Goal: Find specific page/section: Find specific page/section

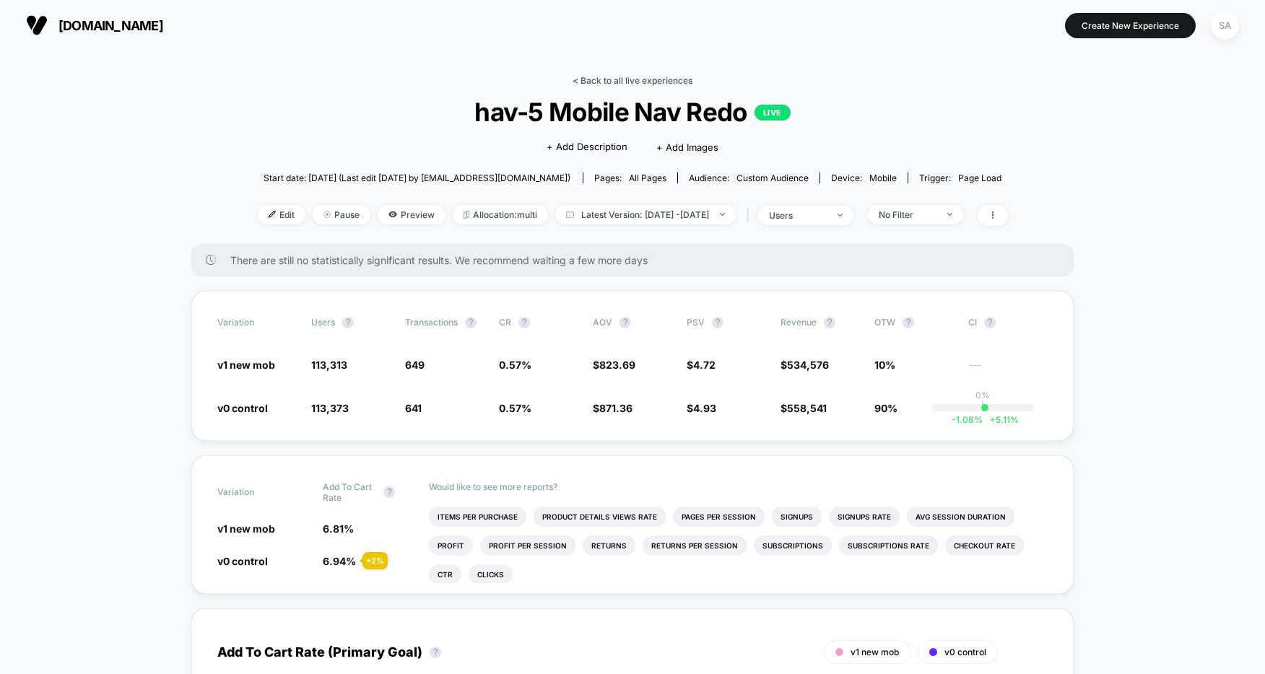
click at [632, 80] on link "< Back to all live experiences" at bounding box center [633, 80] width 120 height 11
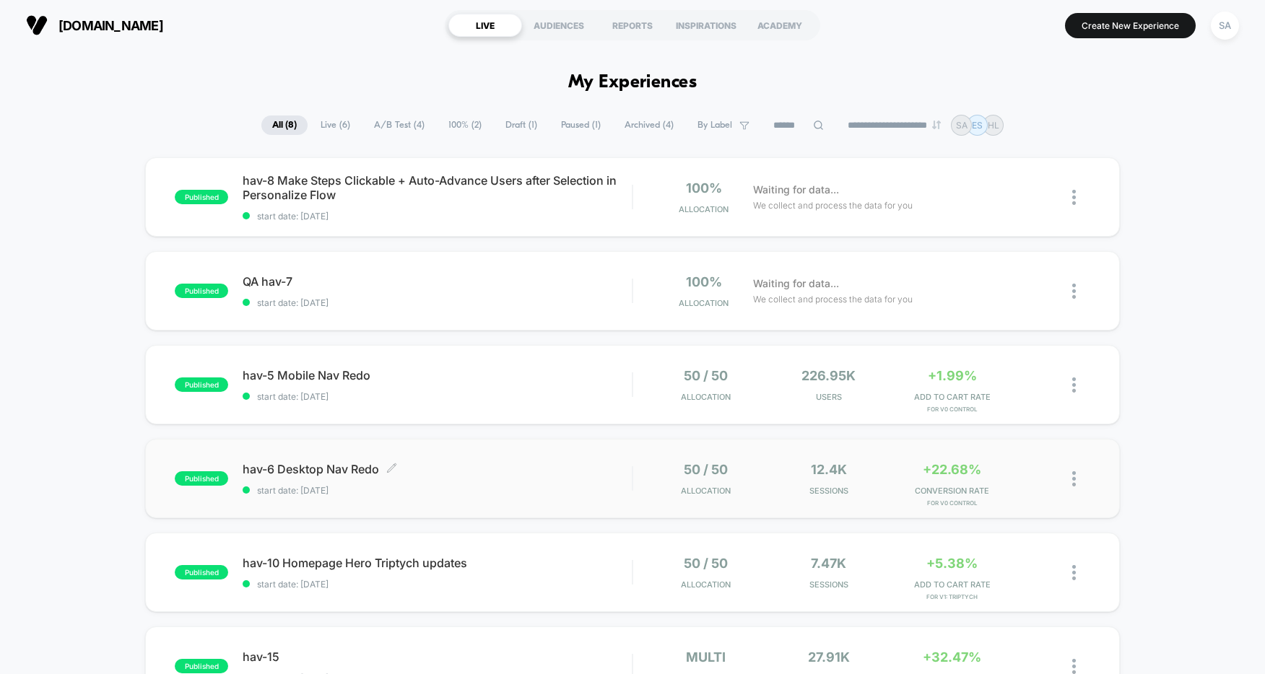
click at [338, 466] on span "hav-6 Desktop Nav Redo Click to edit experience details" at bounding box center [437, 469] width 389 height 14
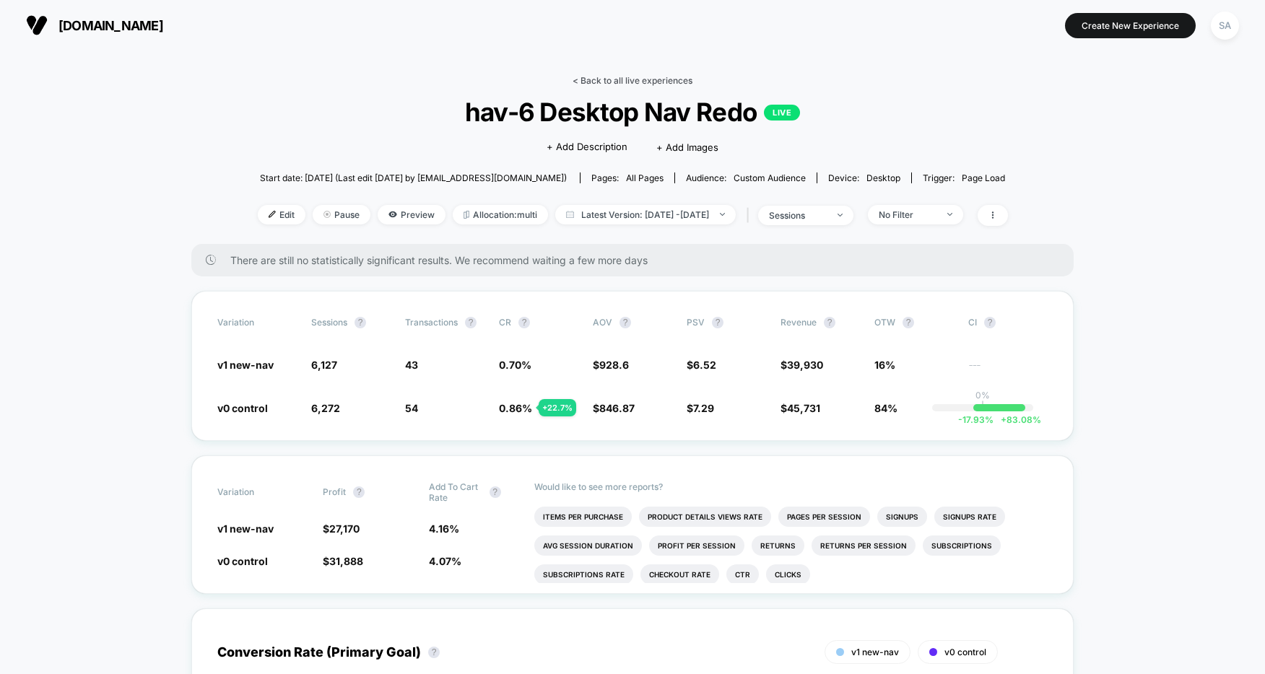
click at [580, 85] on link "< Back to all live experiences" at bounding box center [633, 80] width 120 height 11
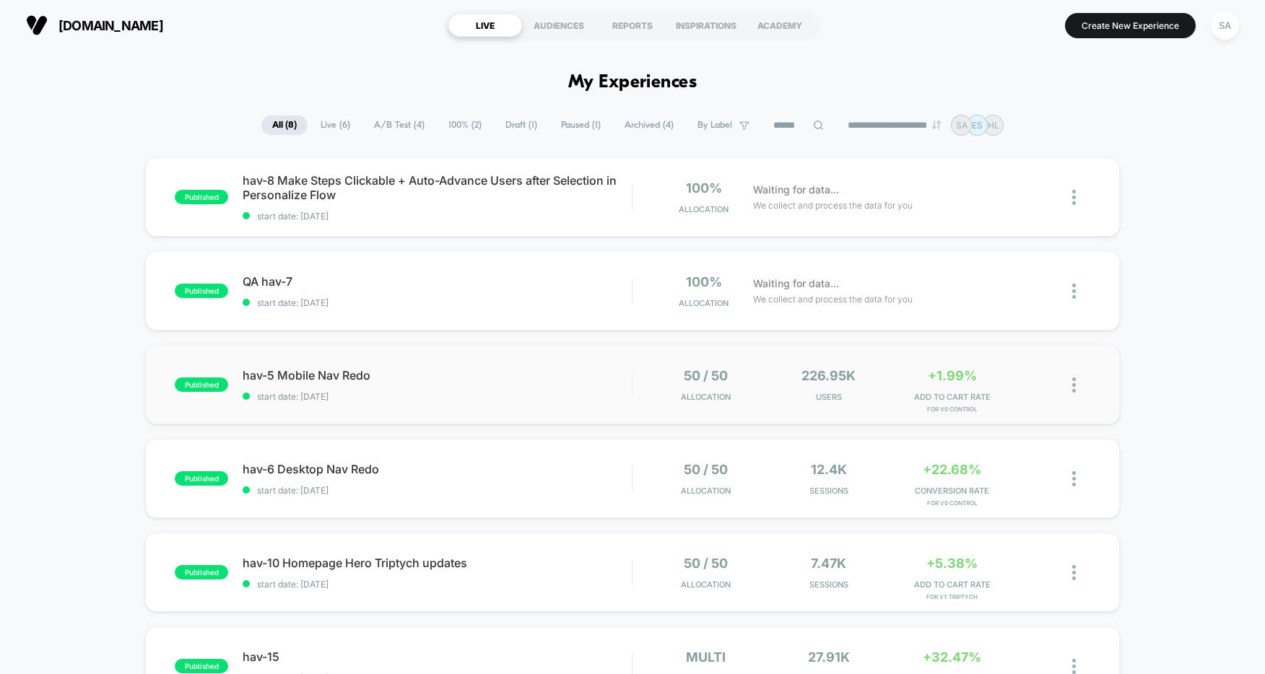
scroll to position [98, 0]
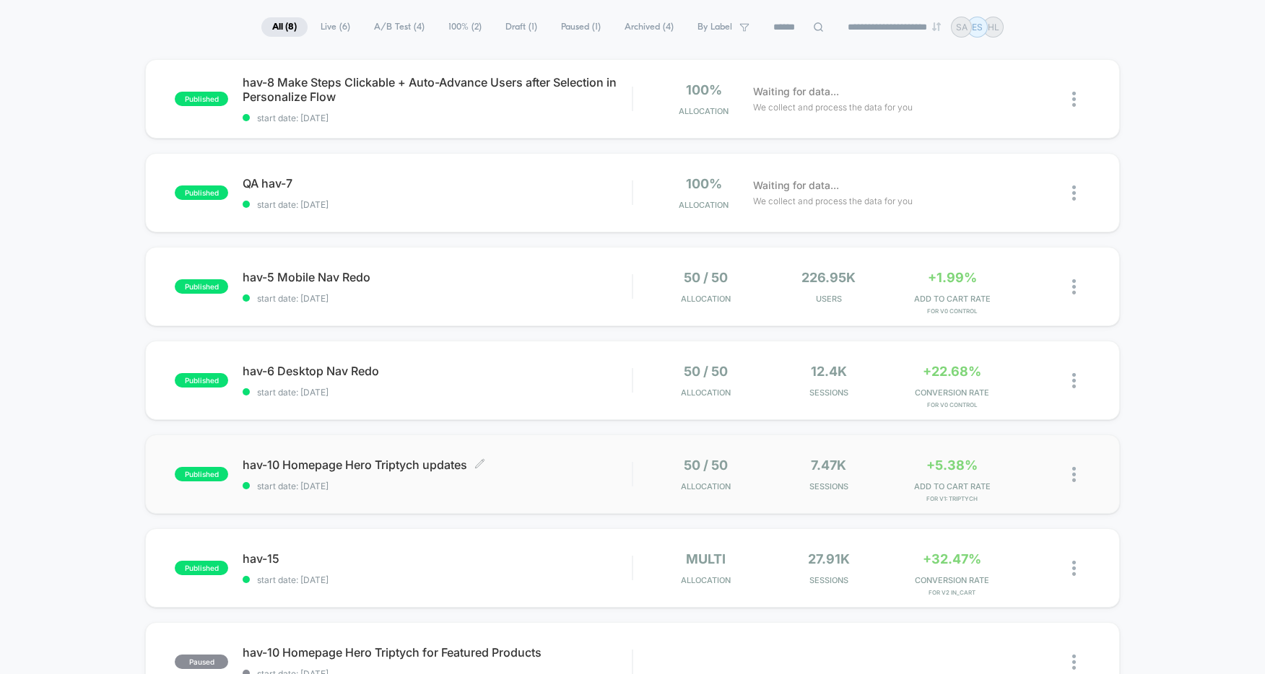
click at [352, 460] on span "hav-10 Homepage Hero Triptych updates Click to edit experience details" at bounding box center [437, 465] width 389 height 14
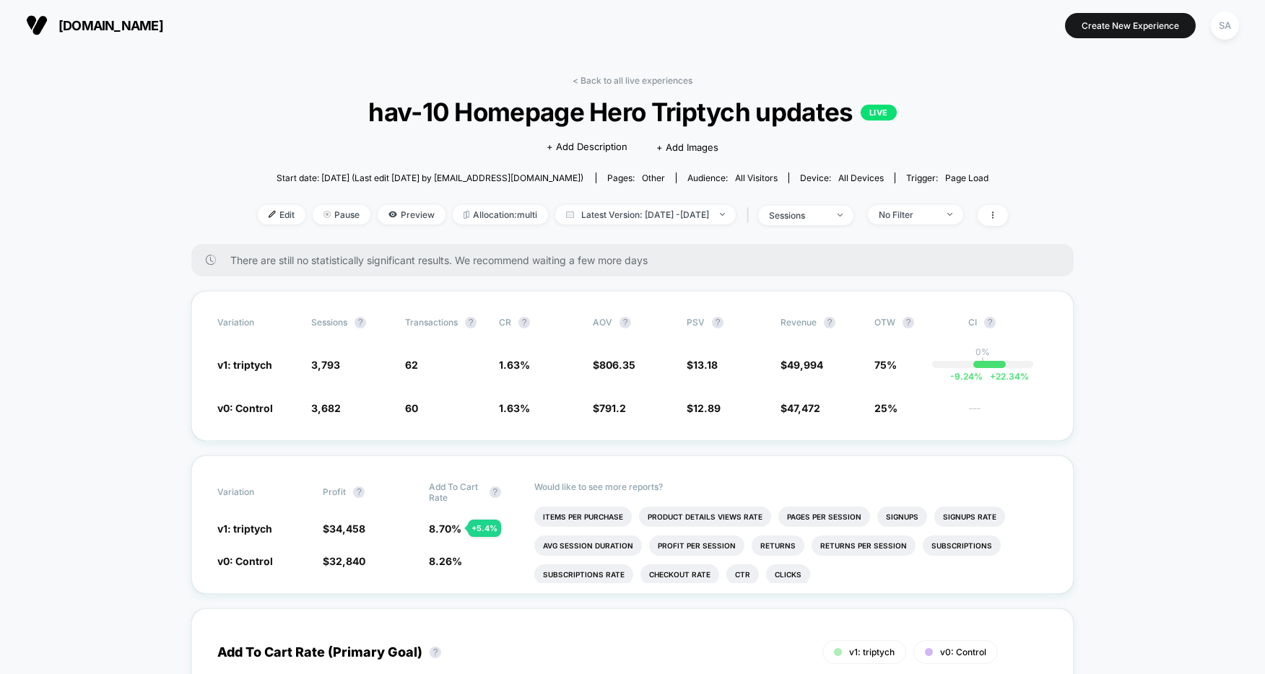
click at [87, 28] on span "[DOMAIN_NAME]" at bounding box center [110, 25] width 105 height 15
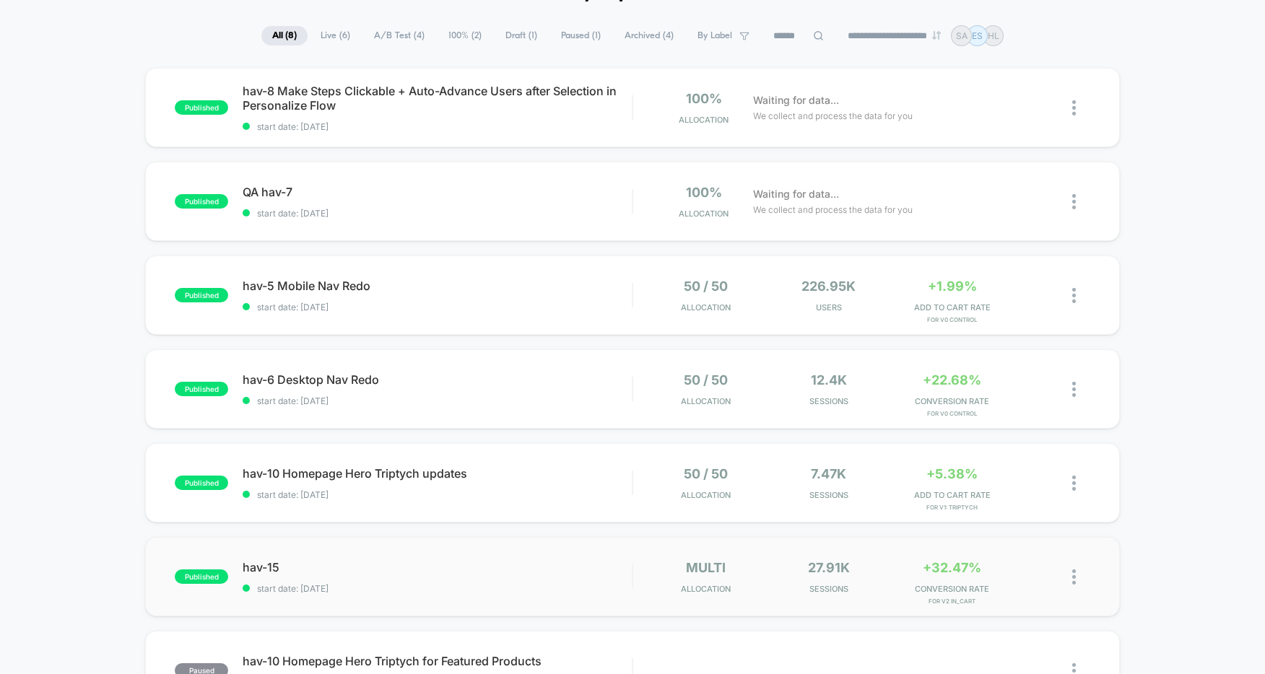
scroll to position [116, 0]
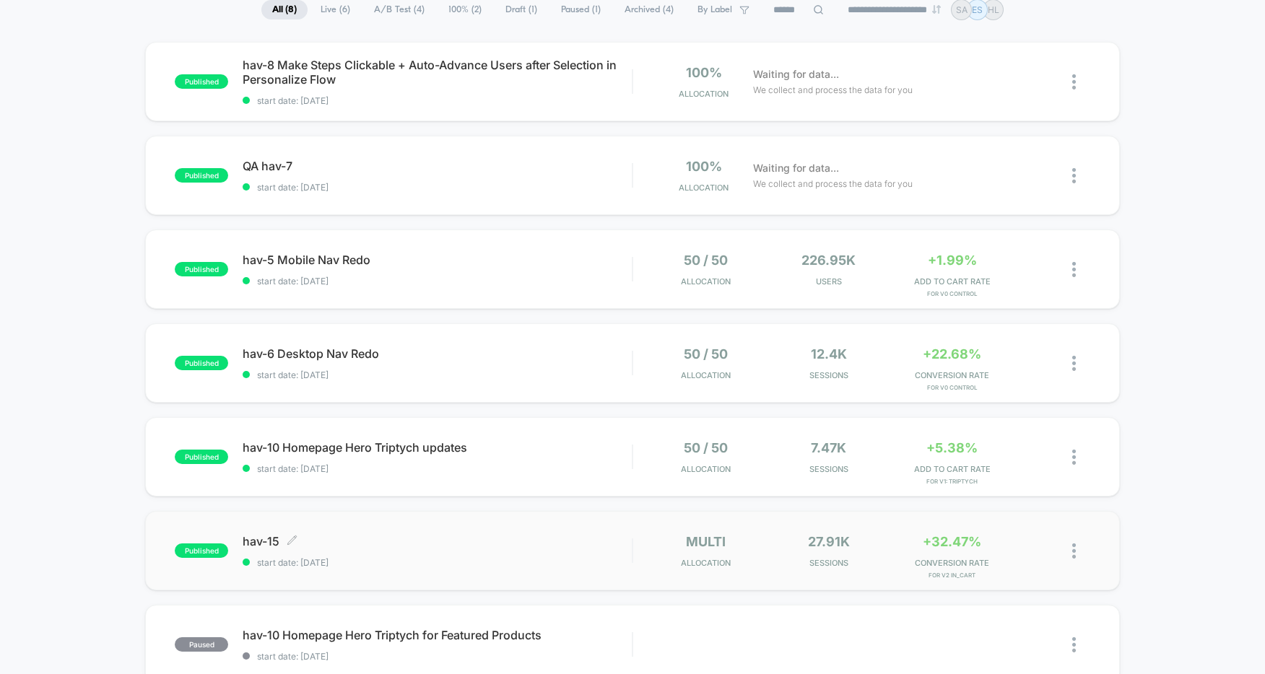
click at [257, 541] on span "hav-15 Click to edit experience details" at bounding box center [437, 541] width 389 height 14
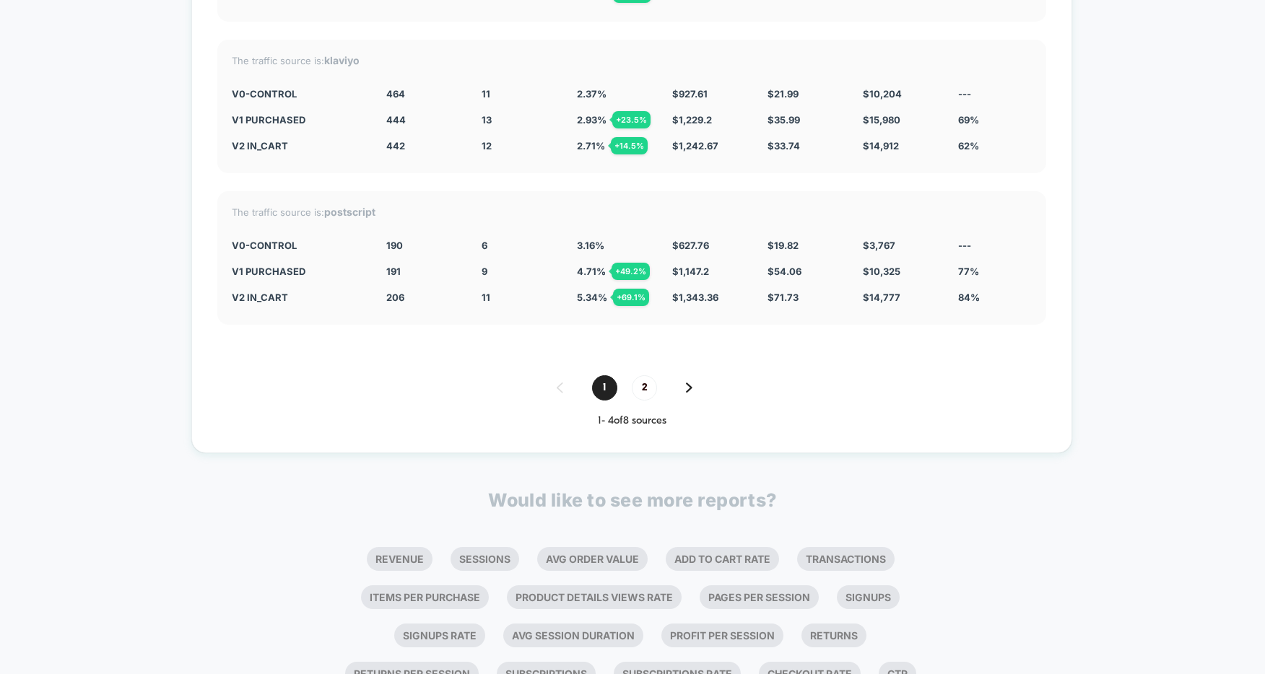
scroll to position [3221, 0]
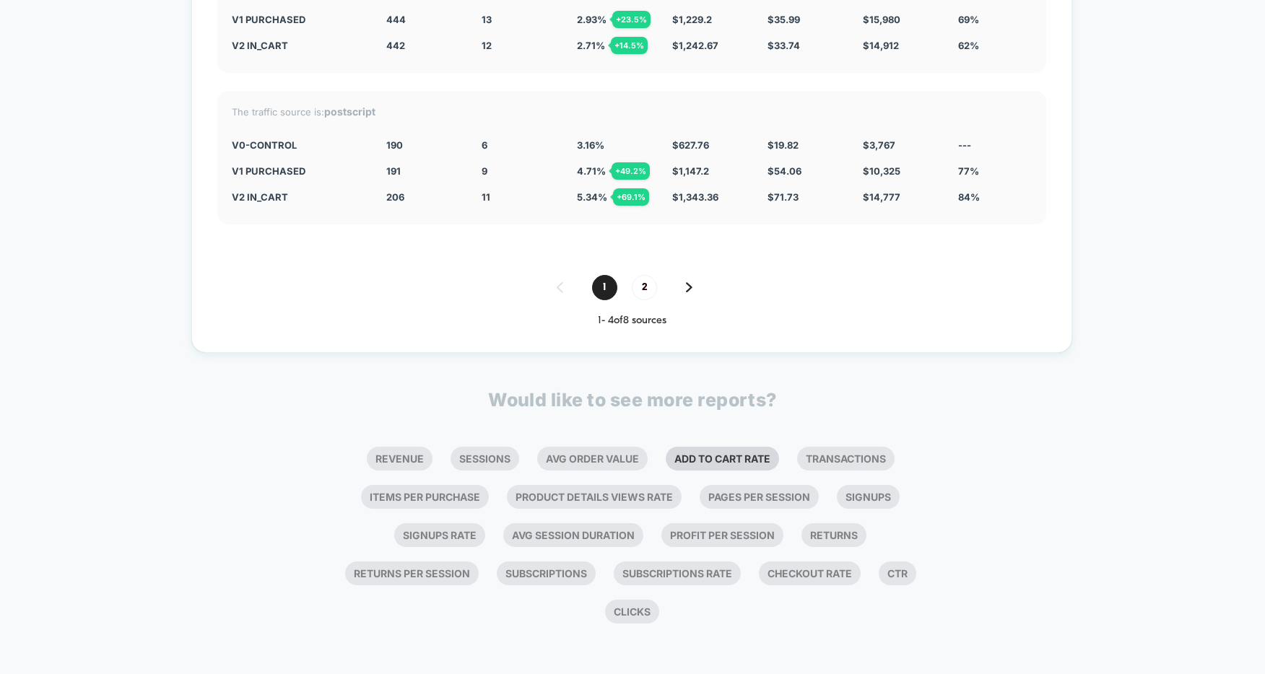
click at [723, 461] on li "Add To Cart Rate" at bounding box center [722, 459] width 113 height 24
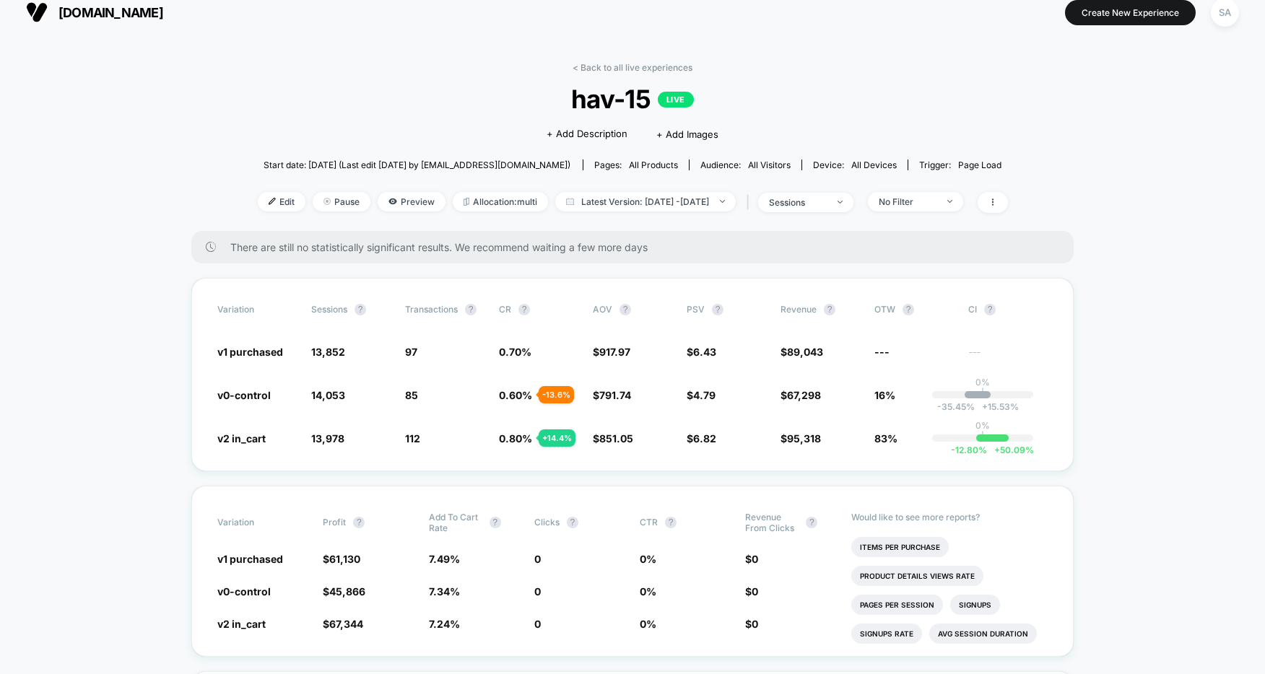
scroll to position [12, 0]
